Goal: Download file/media

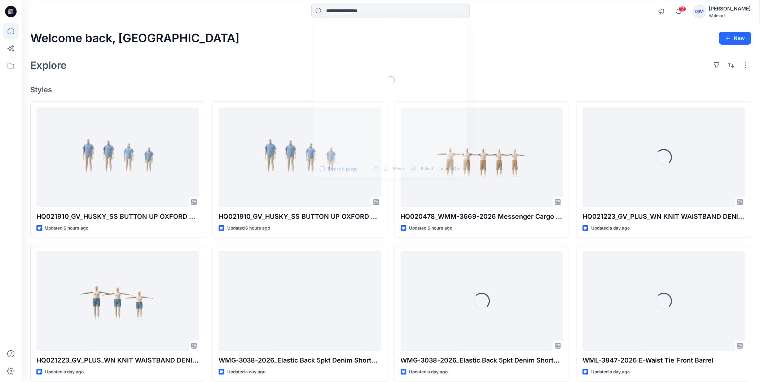
click at [366, 11] on input at bounding box center [390, 11] width 159 height 14
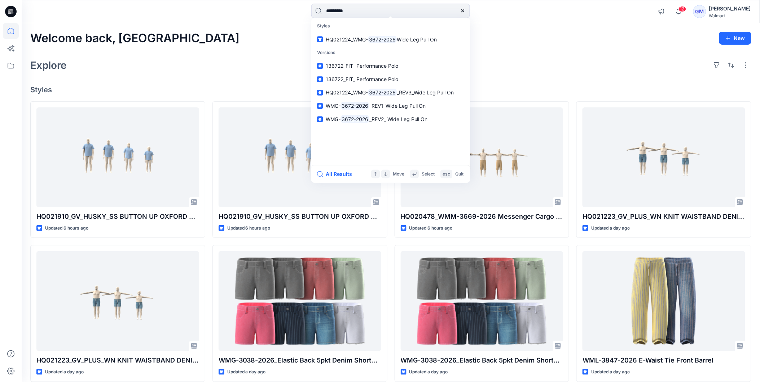
type input "*********"
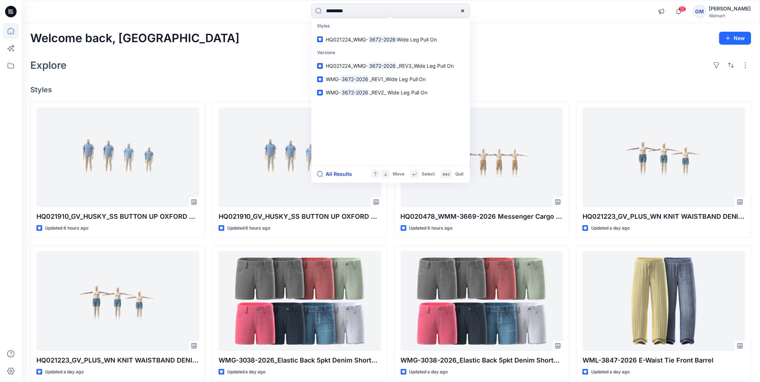
click at [338, 174] on button "All Results" at bounding box center [337, 174] width 40 height 9
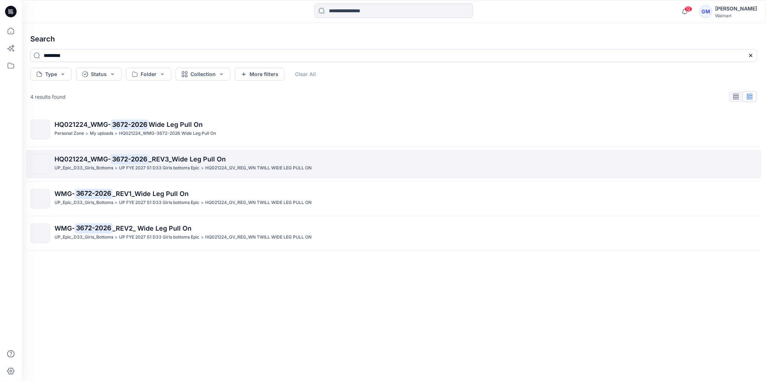
click at [138, 157] on mark "3672-2026" at bounding box center [130, 159] width 38 height 10
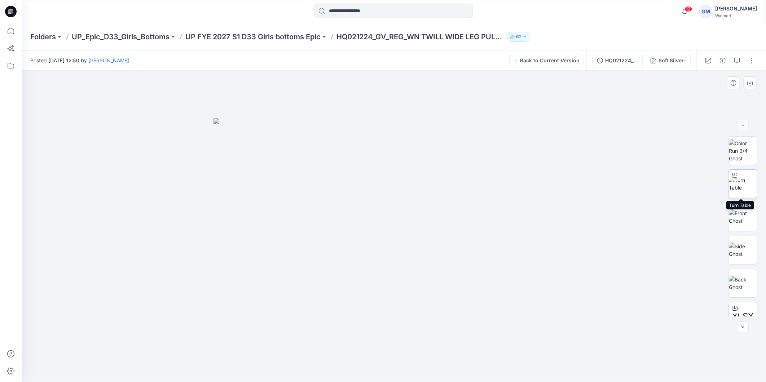
click at [743, 186] on img at bounding box center [743, 183] width 28 height 15
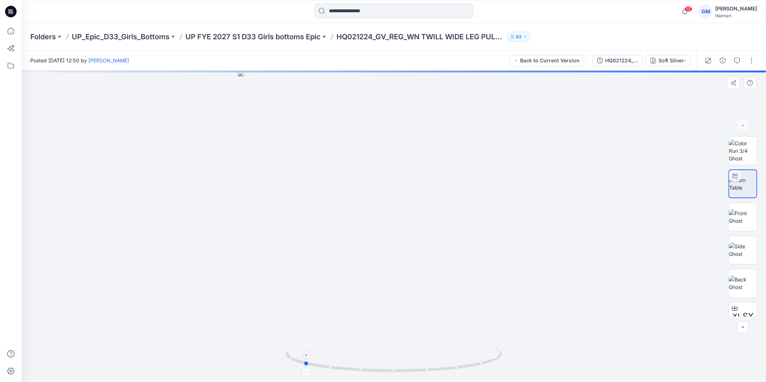
drag, startPoint x: 444, startPoint y: 369, endPoint x: 365, endPoint y: 371, distance: 79.4
click at [365, 371] on icon at bounding box center [395, 360] width 218 height 27
drag, startPoint x: 405, startPoint y: 286, endPoint x: 398, endPoint y: 141, distance: 145.1
click at [398, 141] on img at bounding box center [394, 131] width 502 height 502
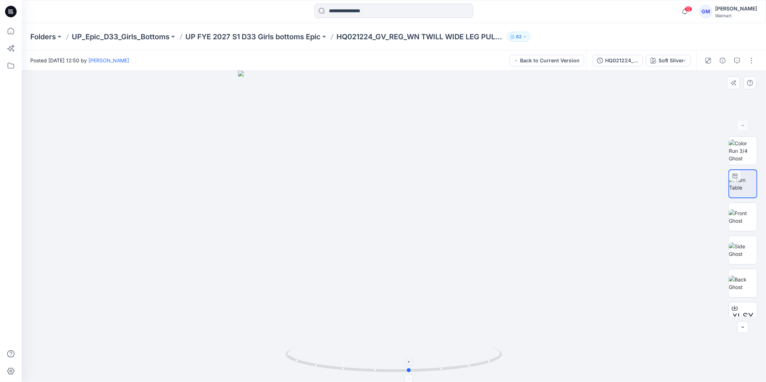
drag, startPoint x: 451, startPoint y: 363, endPoint x: 370, endPoint y: 360, distance: 81.2
click at [362, 364] on icon at bounding box center [395, 360] width 218 height 27
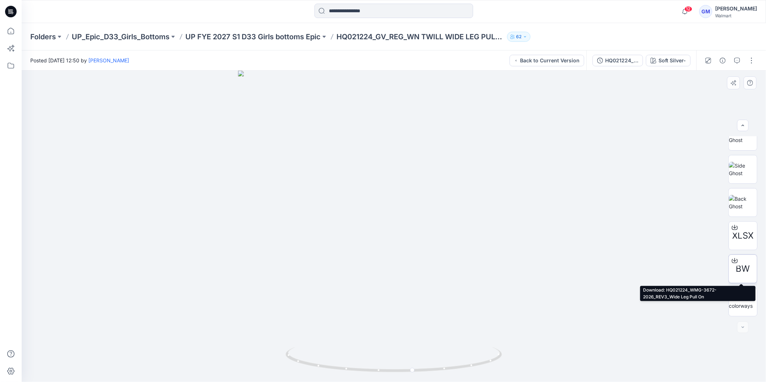
click at [747, 260] on div "BW" at bounding box center [742, 269] width 29 height 29
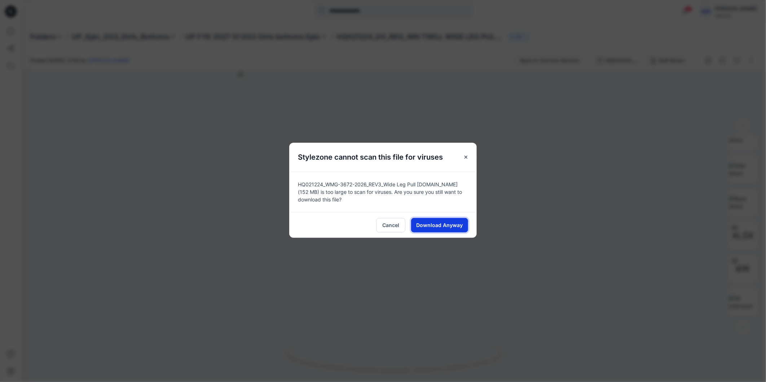
click at [444, 224] on span "Download Anyway" at bounding box center [440, 225] width 47 height 8
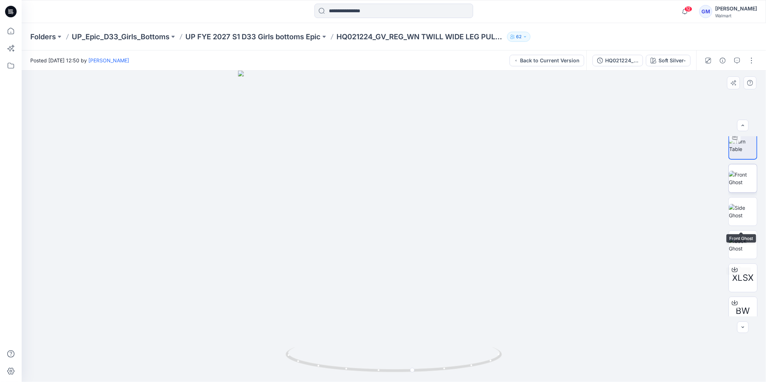
scroll to position [0, 0]
drag, startPoint x: 428, startPoint y: 371, endPoint x: 348, endPoint y: 365, distance: 80.6
click at [348, 365] on icon at bounding box center [395, 360] width 218 height 27
drag, startPoint x: 412, startPoint y: 307, endPoint x: 541, endPoint y: 264, distance: 136.0
click at [415, 287] on div at bounding box center [394, 227] width 744 height 312
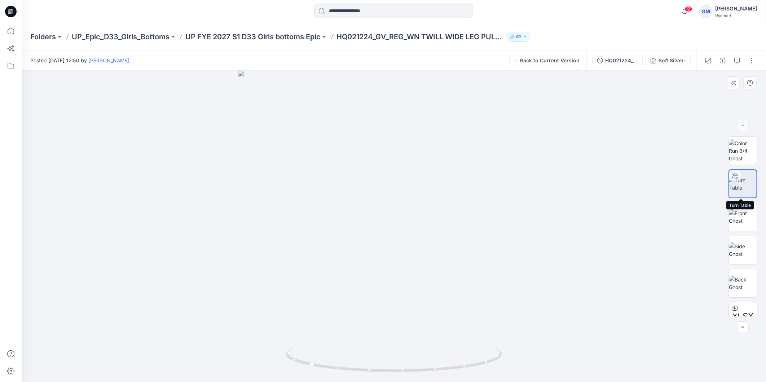
click at [747, 186] on img at bounding box center [742, 183] width 27 height 15
drag, startPoint x: 421, startPoint y: 369, endPoint x: 322, endPoint y: 355, distance: 99.4
click at [322, 355] on icon at bounding box center [395, 360] width 218 height 27
